Goal: Task Accomplishment & Management: Manage account settings

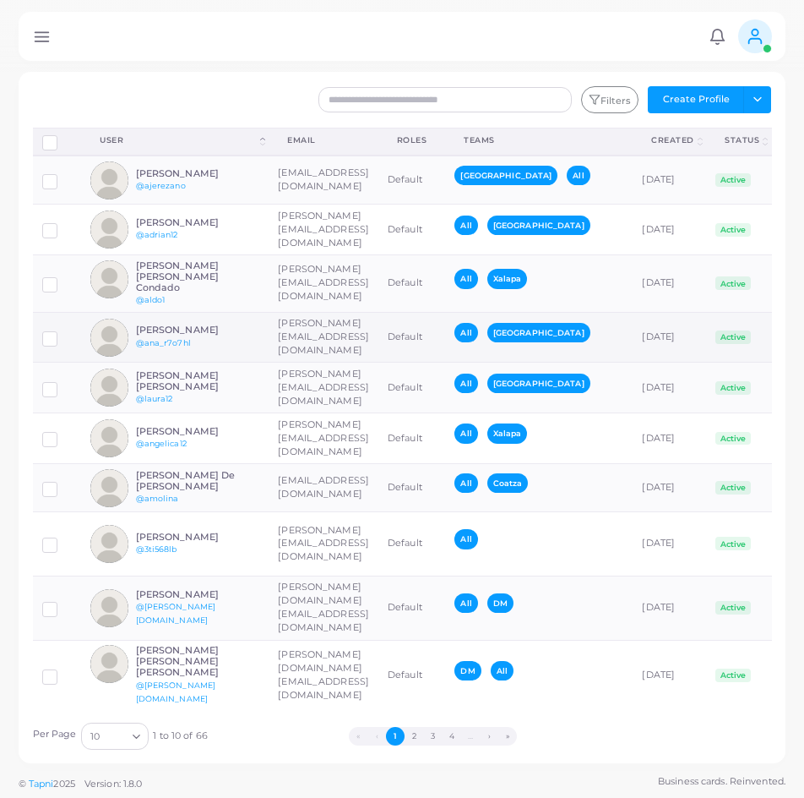
click at [233, 328] on div "[PERSON_NAME] @ana_r7o7hl" at bounding box center [198, 336] width 124 height 25
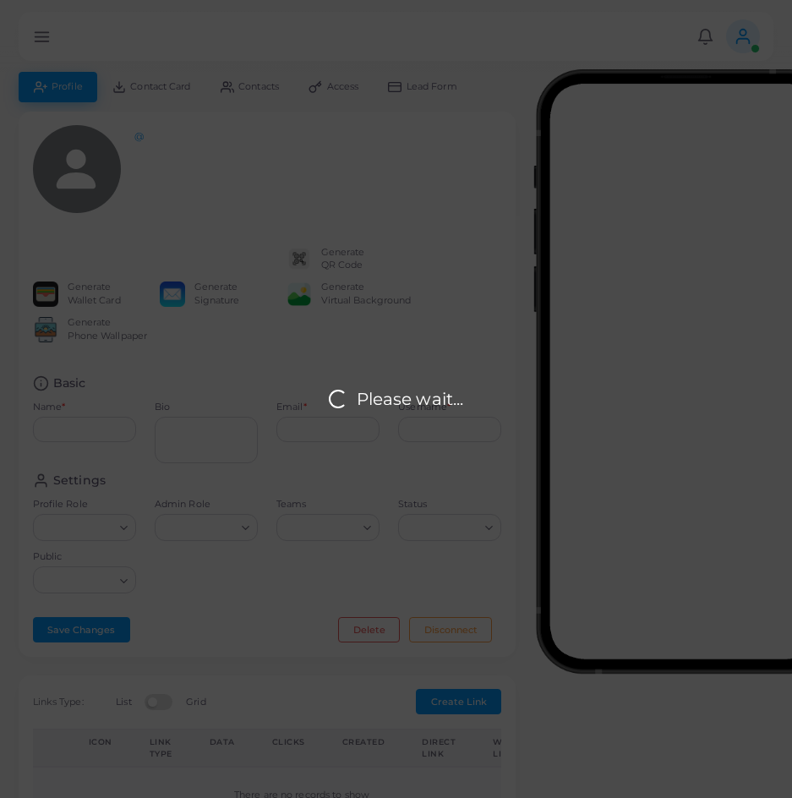
type input "**********"
type textarea "**********"
type input "**********"
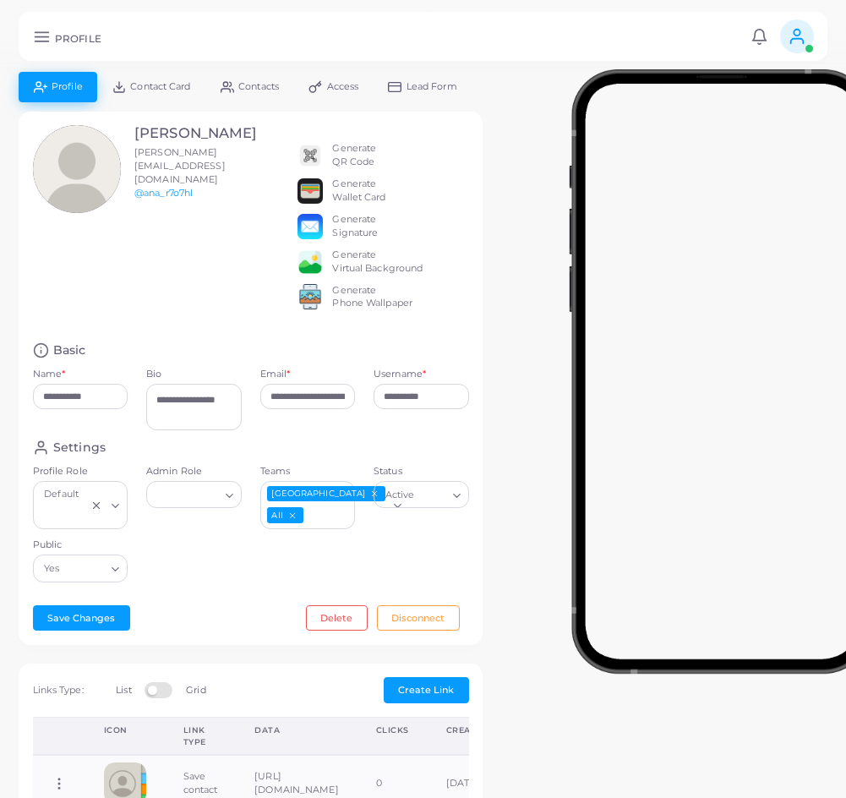
click at [64, 41] on h5 "PROFILE" at bounding box center [78, 39] width 46 height 12
click at [41, 37] on icon at bounding box center [42, 37] width 18 height 18
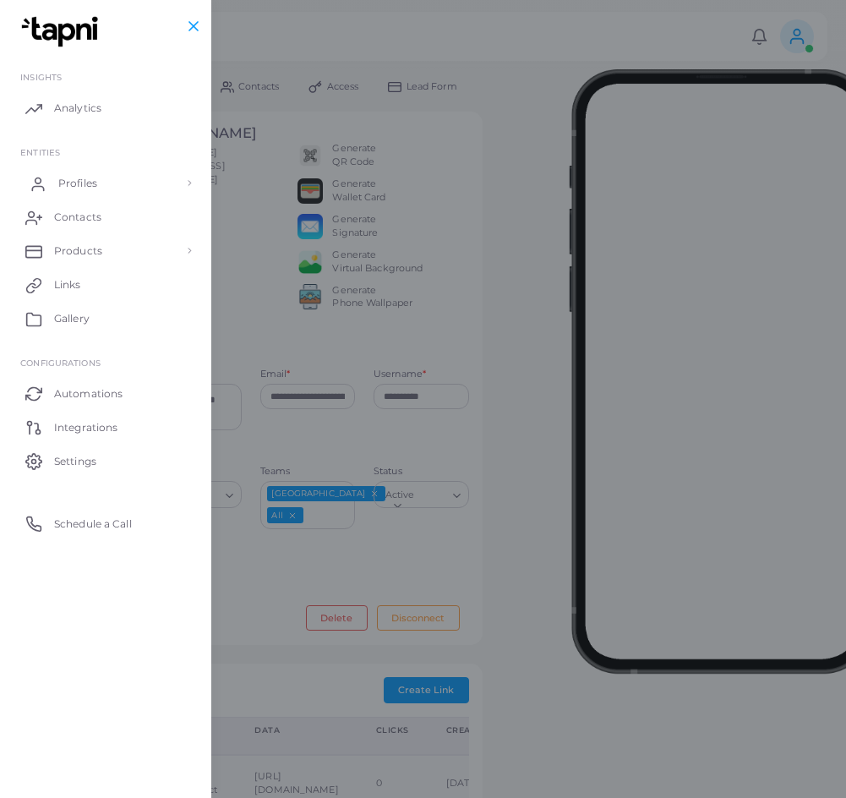
click at [56, 189] on link "Profiles" at bounding box center [106, 183] width 186 height 34
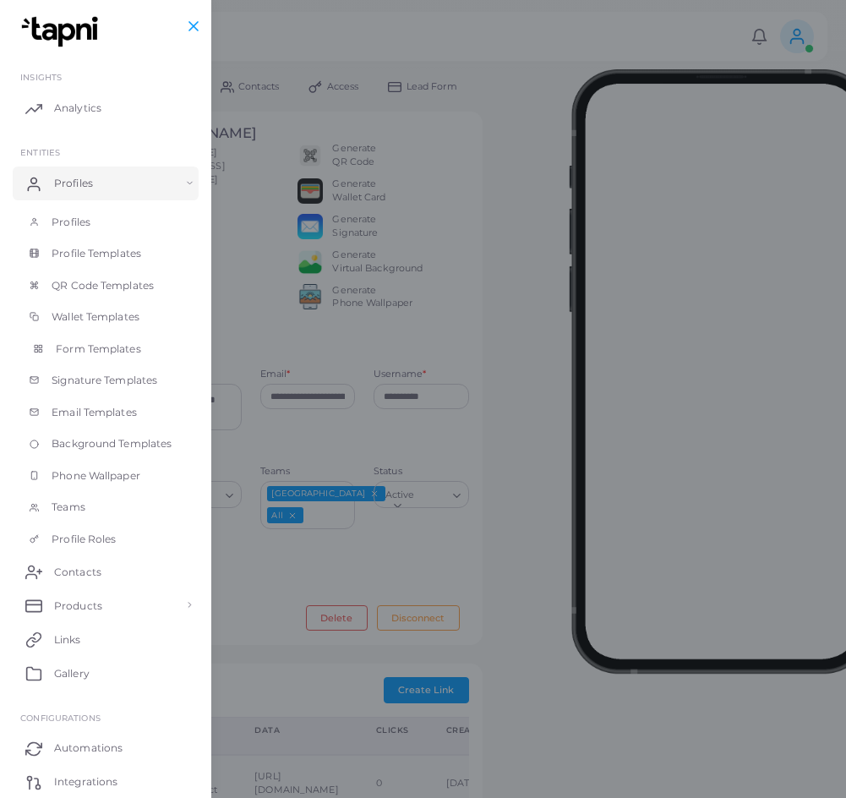
click at [96, 342] on span "Form Templates" at bounding box center [98, 348] width 85 height 15
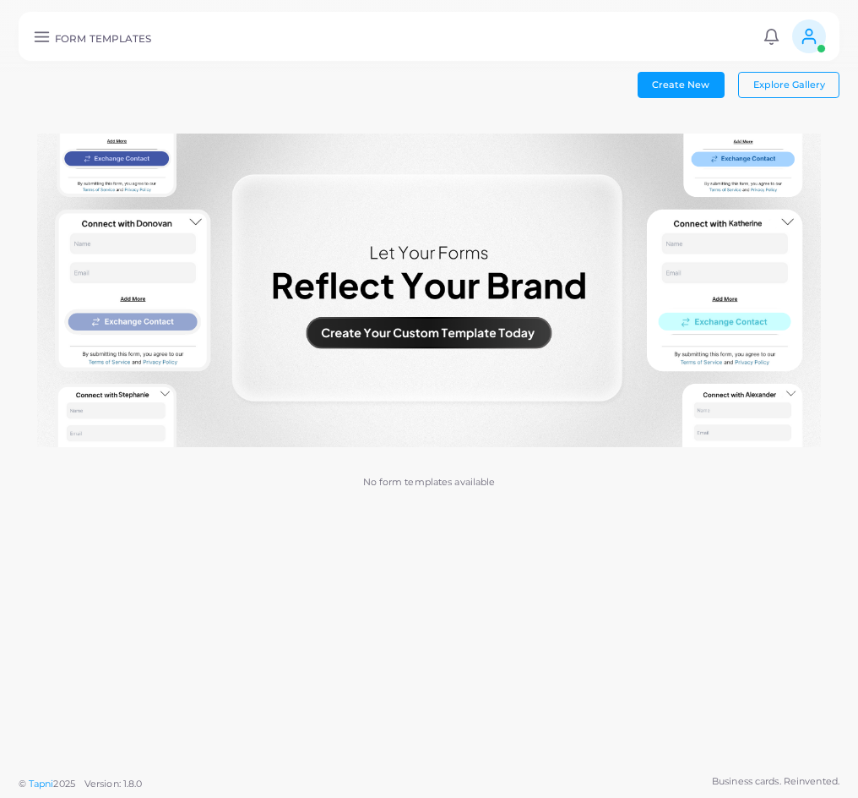
click at [352, 334] on img at bounding box center [429, 289] width 784 height 313
click at [667, 90] on button "Create New" at bounding box center [681, 84] width 87 height 25
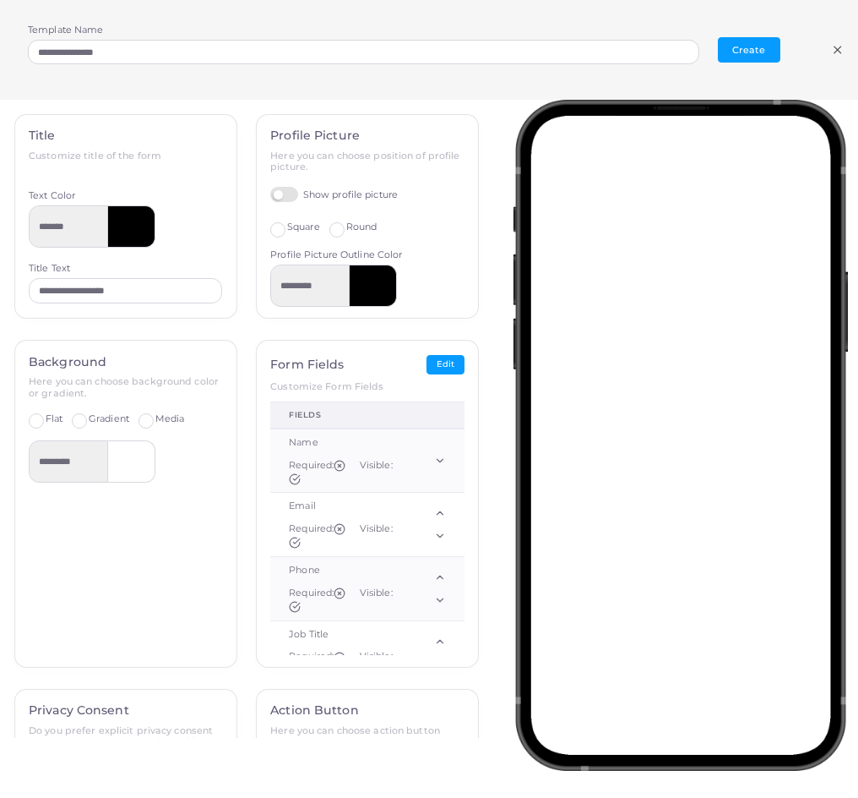
click at [803, 49] on icon at bounding box center [838, 50] width 14 height 14
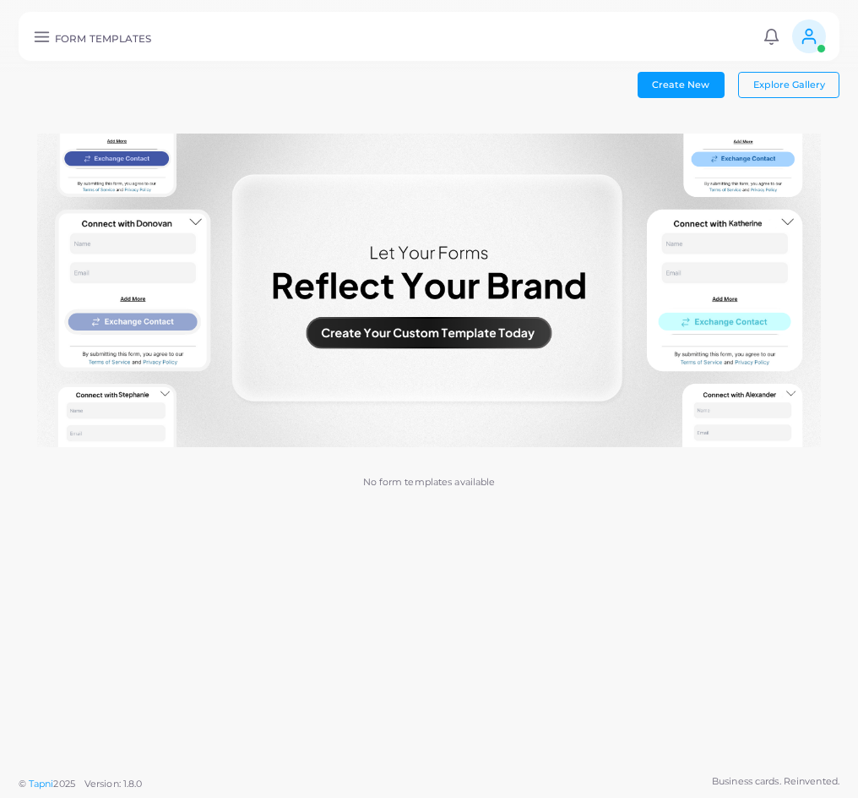
click at [61, 38] on h5 "FORM TEMPLATES" at bounding box center [103, 39] width 97 height 12
click at [39, 33] on icon at bounding box center [42, 37] width 18 height 18
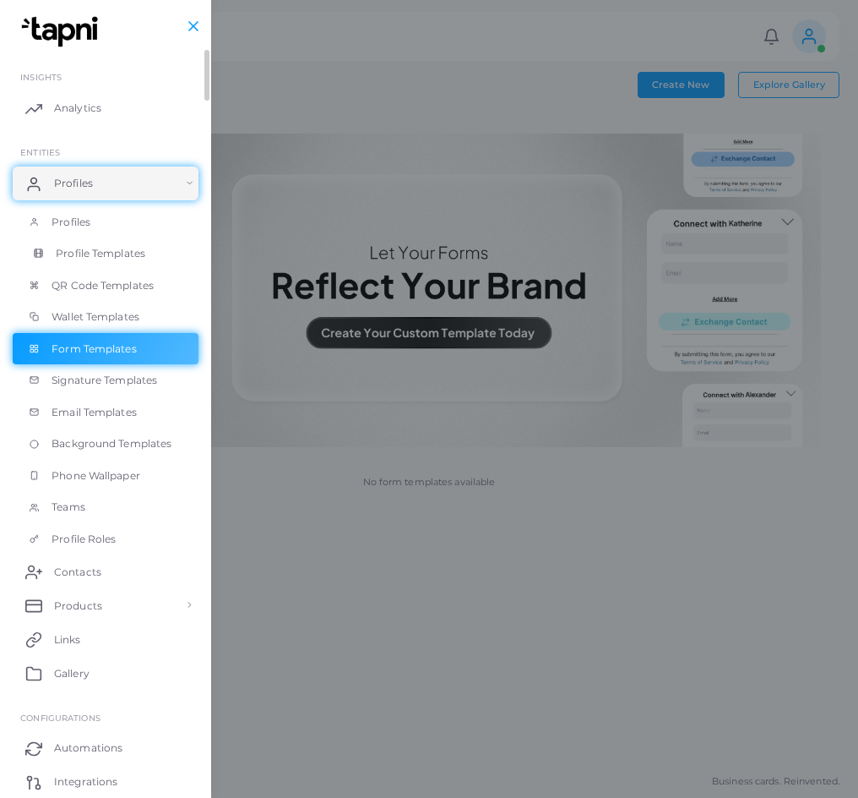
click at [34, 242] on link "Profile Templates" at bounding box center [106, 253] width 186 height 32
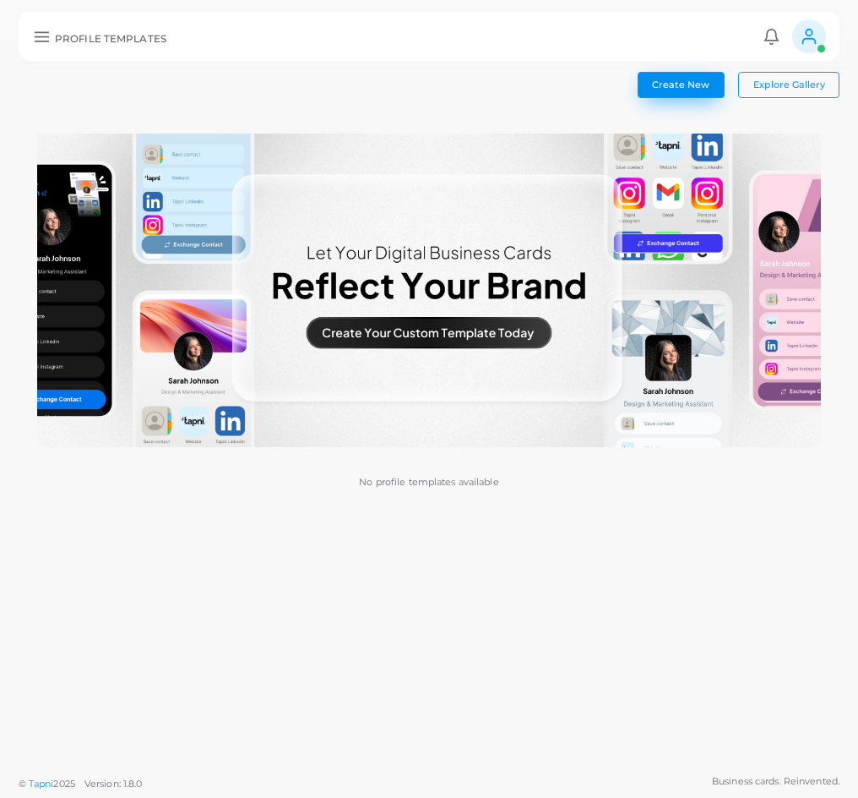
click at [670, 95] on button "Create New" at bounding box center [681, 84] width 87 height 25
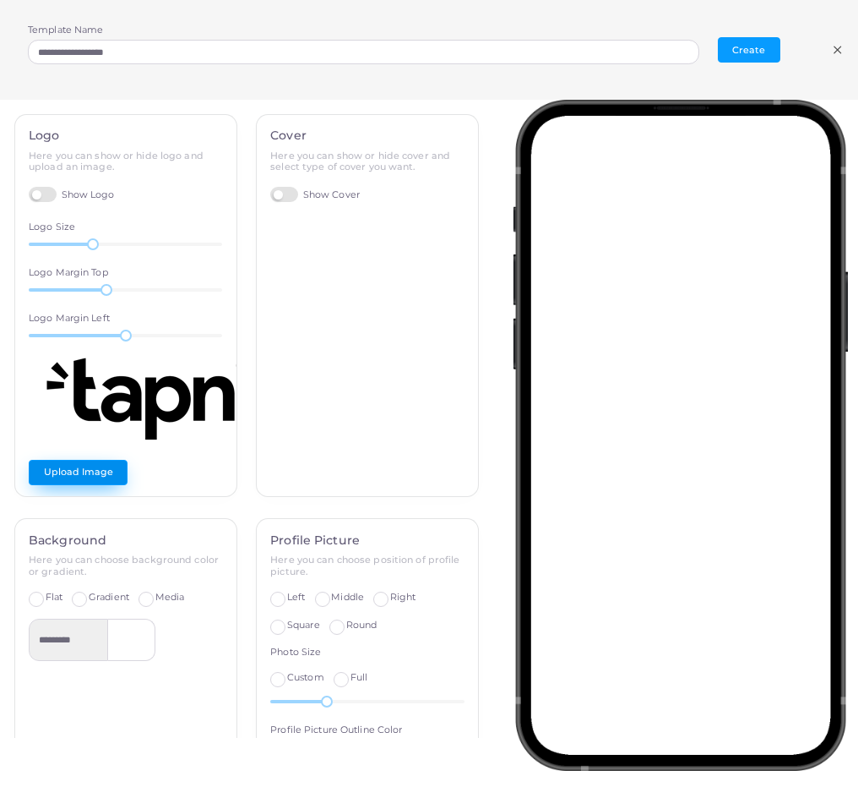
click at [57, 476] on button "Upload Image" at bounding box center [78, 472] width 99 height 25
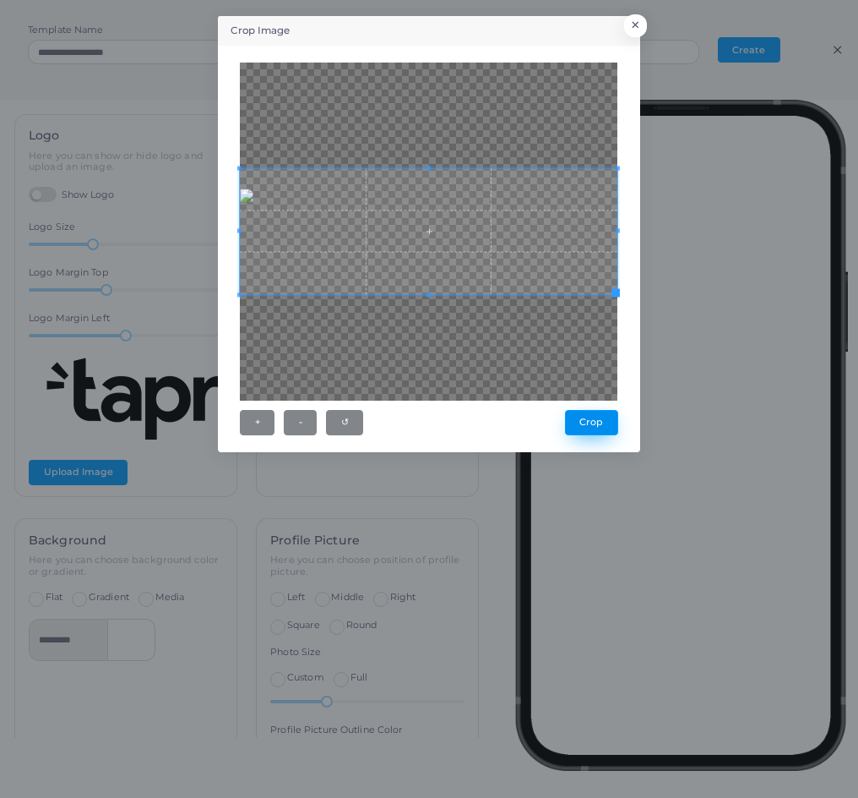
click at [596, 423] on button "Crop" at bounding box center [591, 422] width 53 height 25
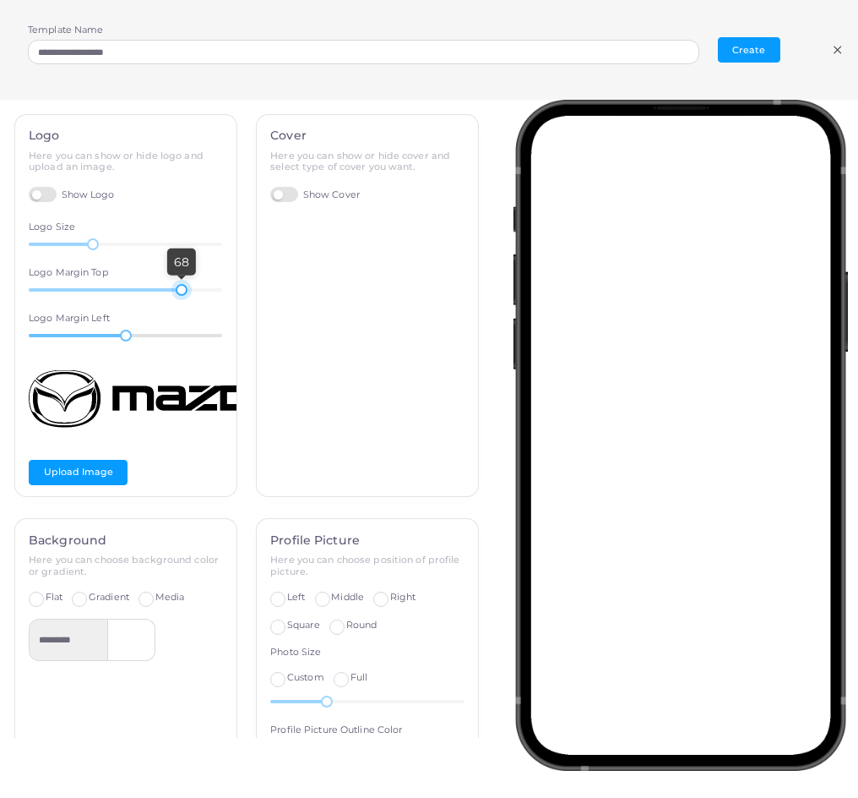
drag, startPoint x: 100, startPoint y: 286, endPoint x: 177, endPoint y: 328, distance: 87.3
click at [177, 328] on div "Logo Here you can show or hide logo and upload an image. Show Logo Logo Size 40…" at bounding box center [125, 306] width 221 height 382
drag, startPoint x: 96, startPoint y: 249, endPoint x: 117, endPoint y: 270, distance: 28.7
click at [117, 270] on div "Logo Here you can show or hide logo and upload an image. Show Logo Logo Size 52…" at bounding box center [125, 306] width 221 height 382
click at [122, 344] on div "Logo Here you can show or hide logo and upload an image. Show Logo Logo Size 52…" at bounding box center [125, 306] width 221 height 382
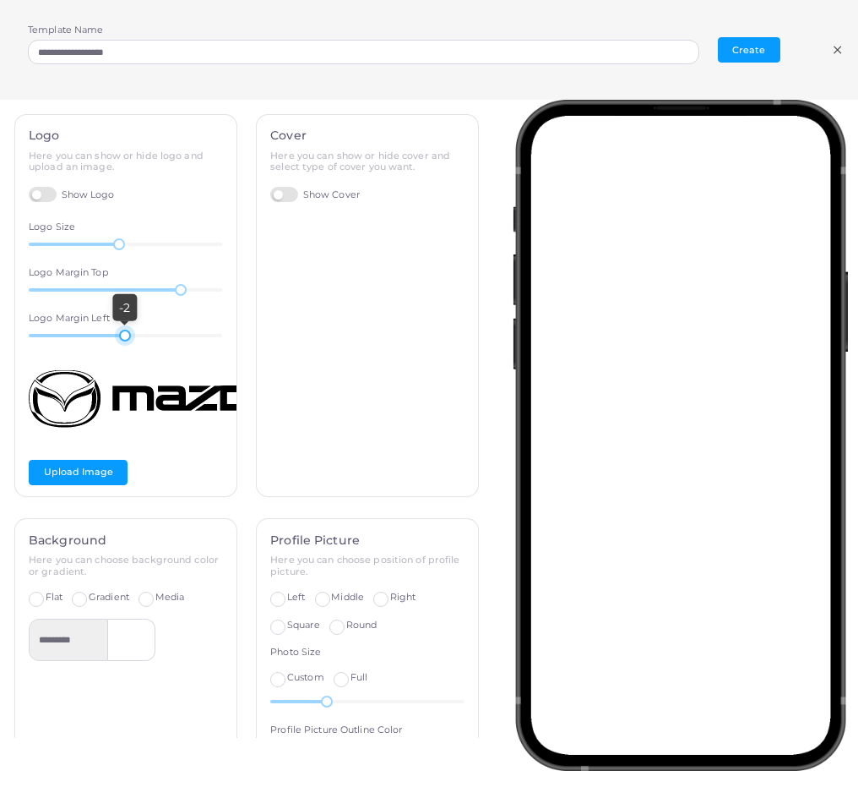
click at [283, 192] on label "Show Cover" at bounding box center [315, 195] width 90 height 16
click at [362, 231] on label "Standard" at bounding box center [382, 228] width 41 height 14
click at [287, 229] on span "Full Width" at bounding box center [311, 227] width 48 height 12
click at [338, 264] on button "Upload Image" at bounding box center [319, 260] width 99 height 25
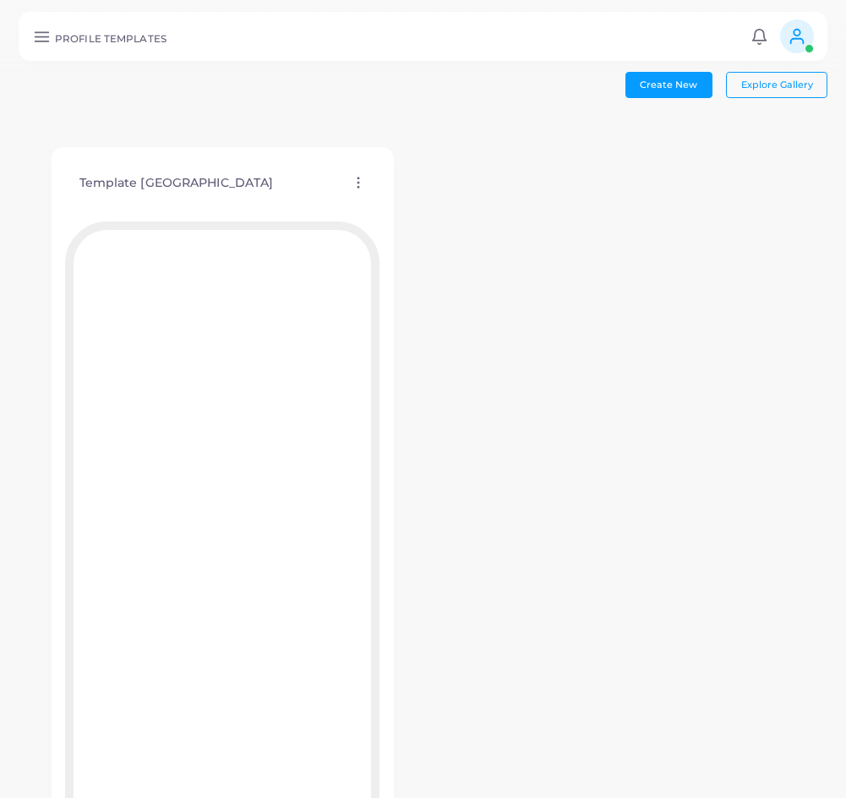
scroll to position [66, 0]
